Goal: Information Seeking & Learning: Learn about a topic

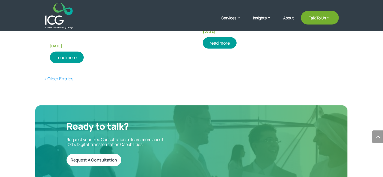
scroll to position [969, 0]
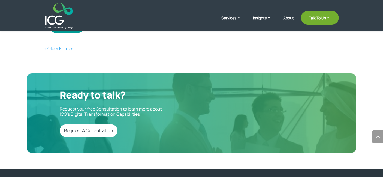
click at [52, 48] on link "« Older Entries" at bounding box center [58, 49] width 29 height 6
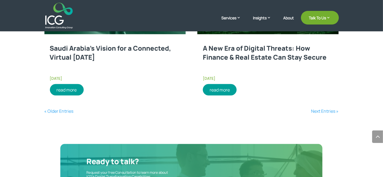
scroll to position [905, 0]
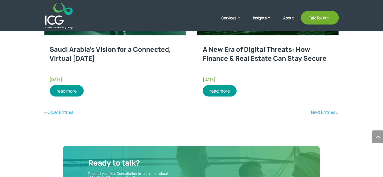
click at [64, 109] on link "« Older Entries" at bounding box center [58, 112] width 29 height 6
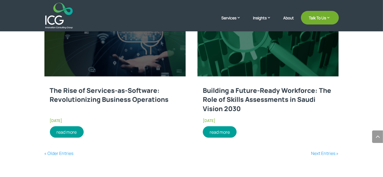
scroll to position [844, 0]
